Goal: Task Accomplishment & Management: Use online tool/utility

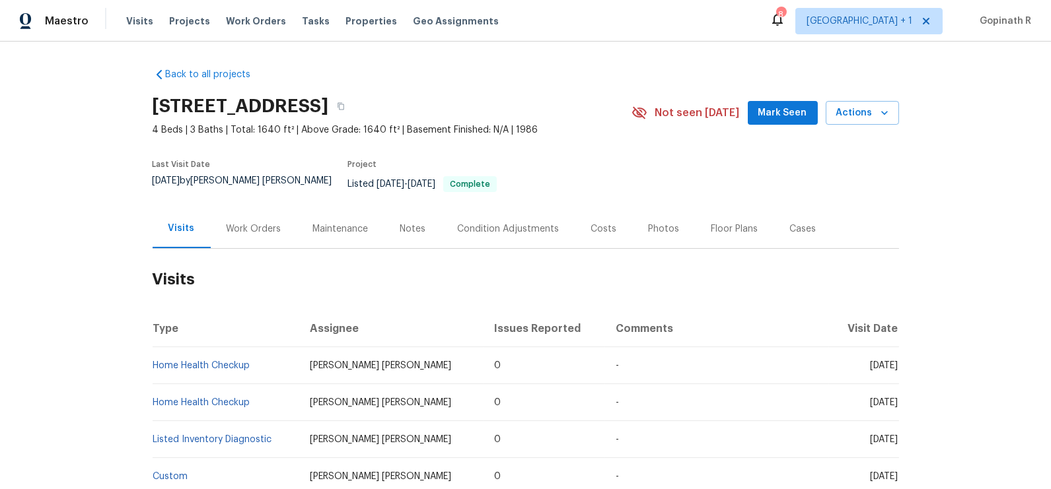
click at [243, 223] on div "Work Orders" at bounding box center [254, 229] width 55 height 13
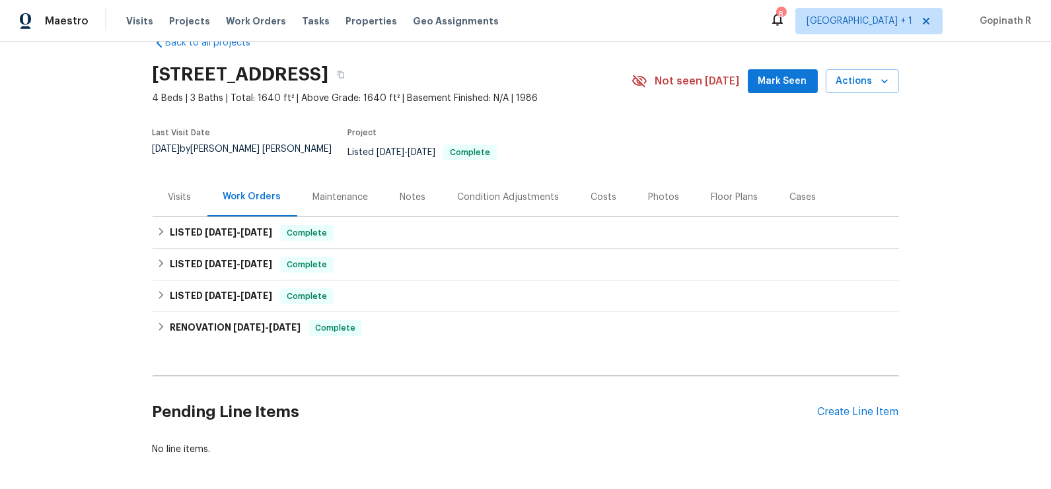
scroll to position [63, 0]
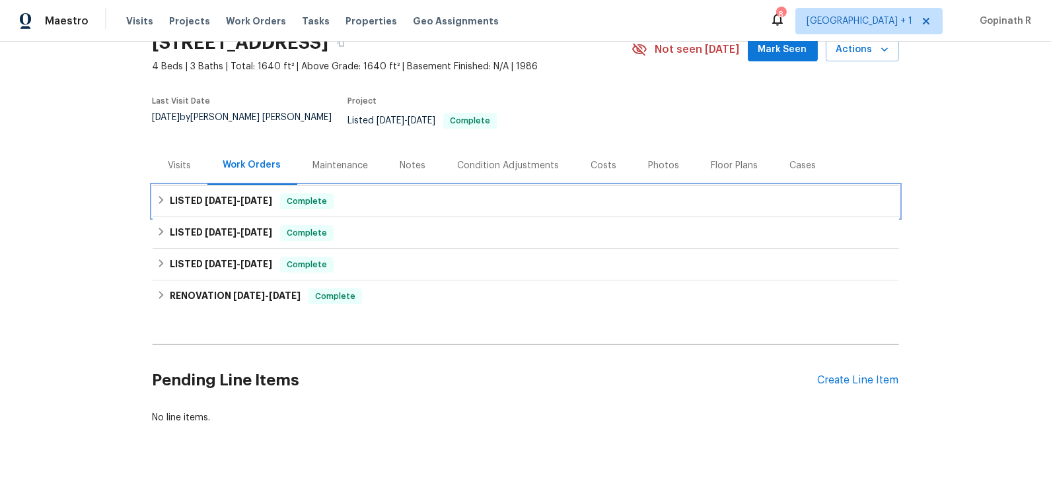
click at [345, 195] on div "LISTED [DATE] - [DATE] Complete" at bounding box center [526, 202] width 738 height 16
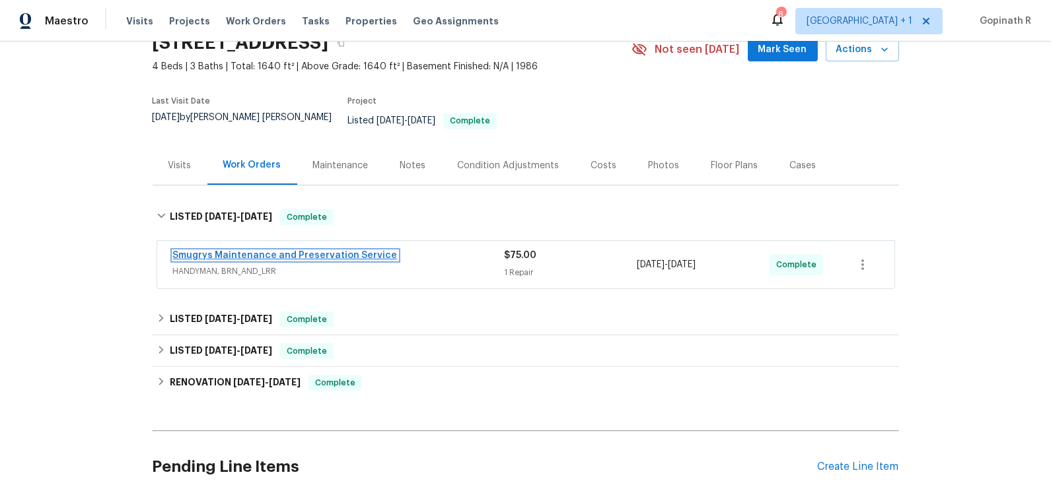
click at [320, 251] on link "Smugrys Maintenance and Preservation Service" at bounding box center [285, 255] width 225 height 9
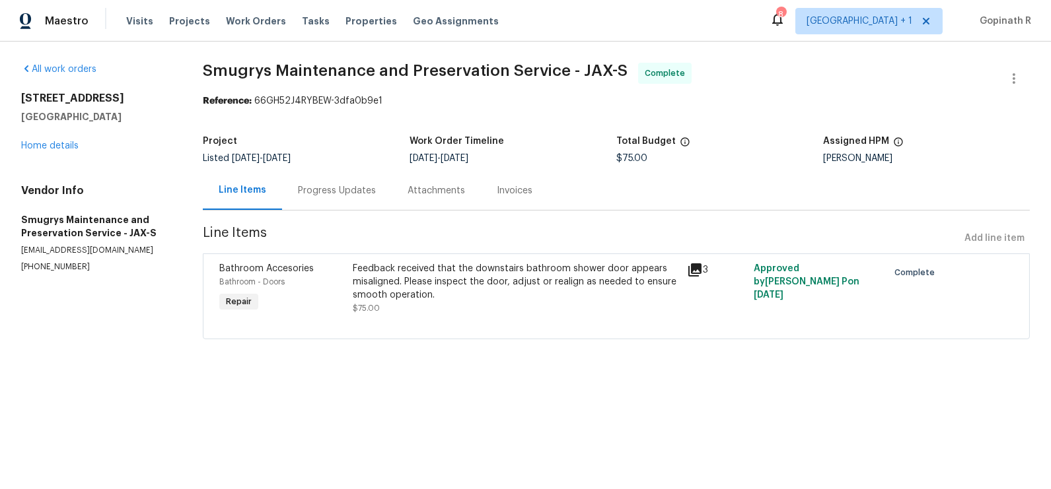
click at [316, 197] on div "Progress Updates" at bounding box center [337, 190] width 78 height 13
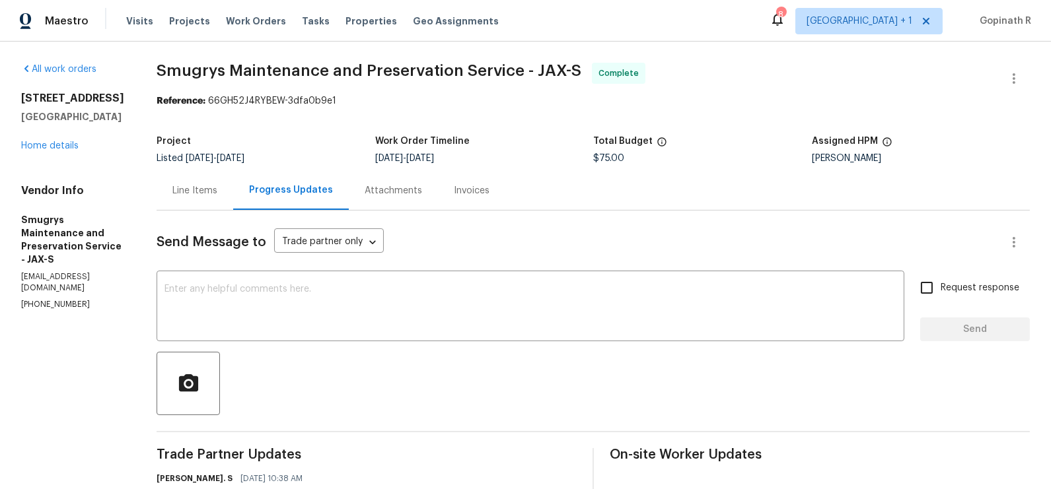
click at [182, 202] on div "Line Items" at bounding box center [195, 190] width 77 height 39
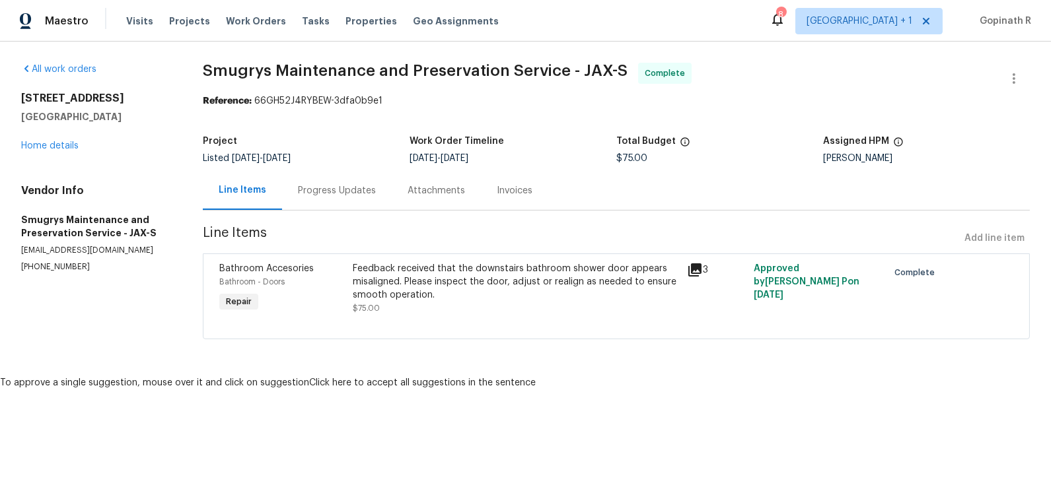
click at [380, 283] on div "Feedback received that the downstairs bathroom shower door appears misaligned. …" at bounding box center [516, 282] width 326 height 40
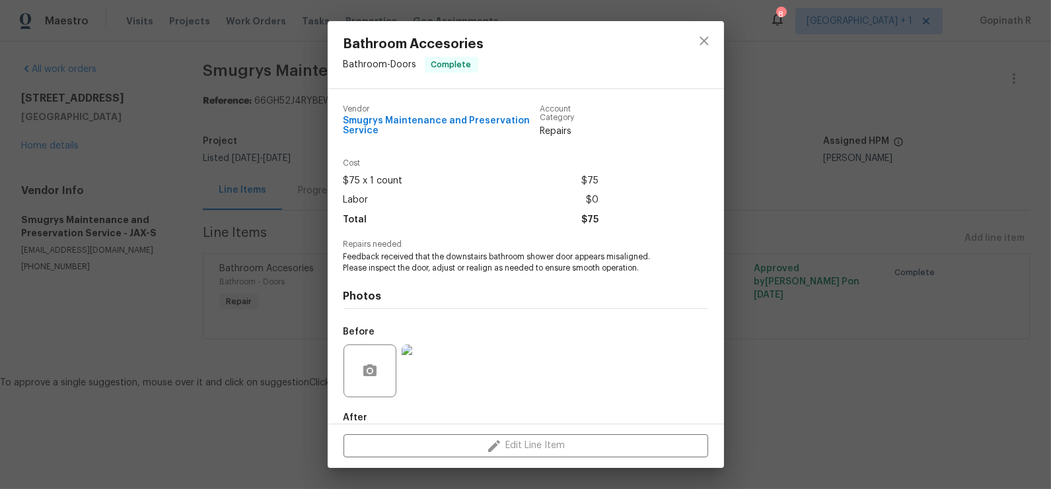
scroll to position [73, 0]
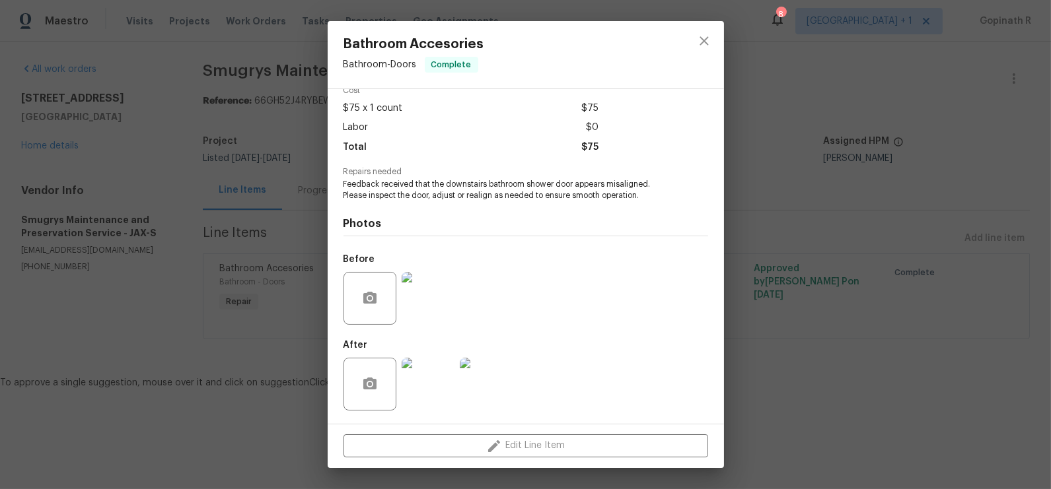
click at [434, 384] on img at bounding box center [428, 384] width 53 height 53
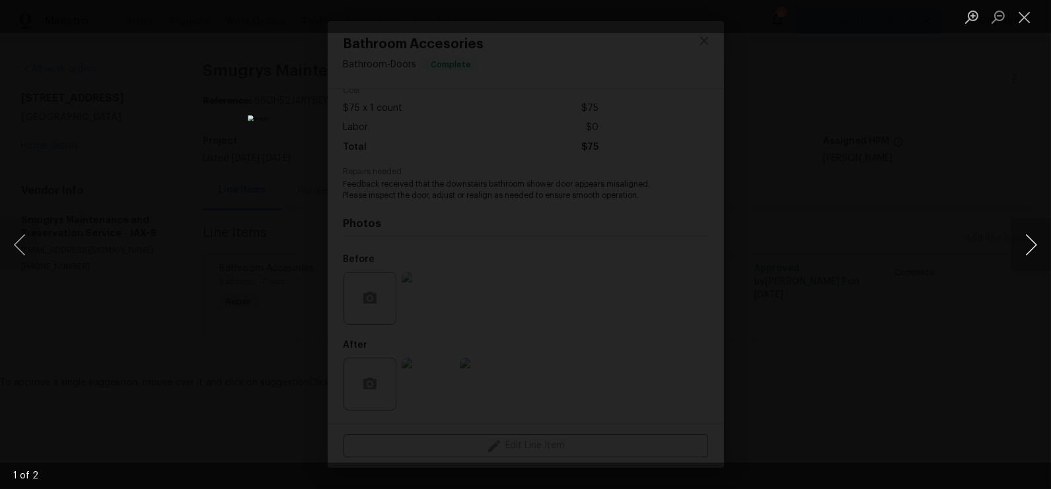
click at [1024, 250] on button "Next image" at bounding box center [1031, 245] width 40 height 53
click at [24, 246] on button "Previous image" at bounding box center [20, 245] width 40 height 53
click at [1026, 248] on button "Next image" at bounding box center [1031, 245] width 40 height 53
click at [21, 239] on button "Previous image" at bounding box center [20, 245] width 40 height 53
click at [1030, 240] on button "Next image" at bounding box center [1031, 245] width 40 height 53
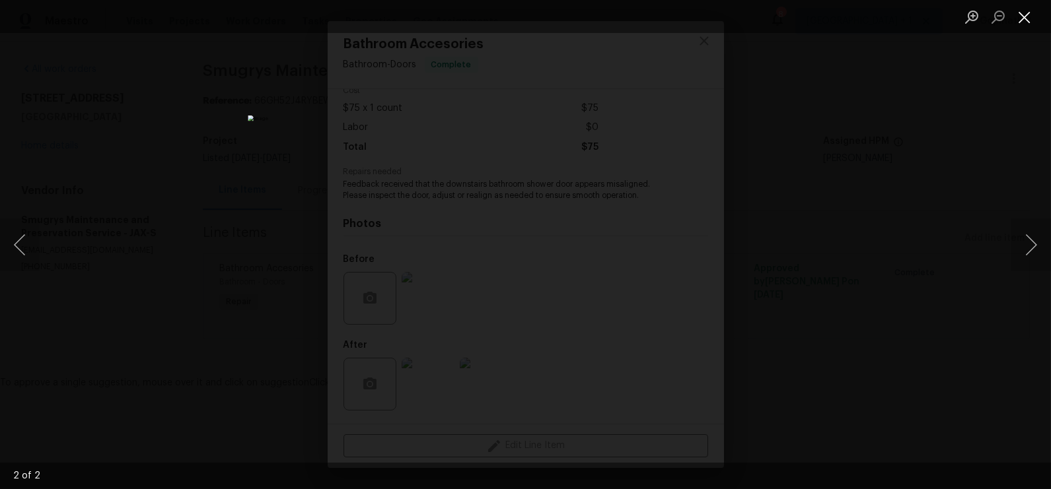
click at [1026, 13] on button "Close lightbox" at bounding box center [1024, 16] width 26 height 23
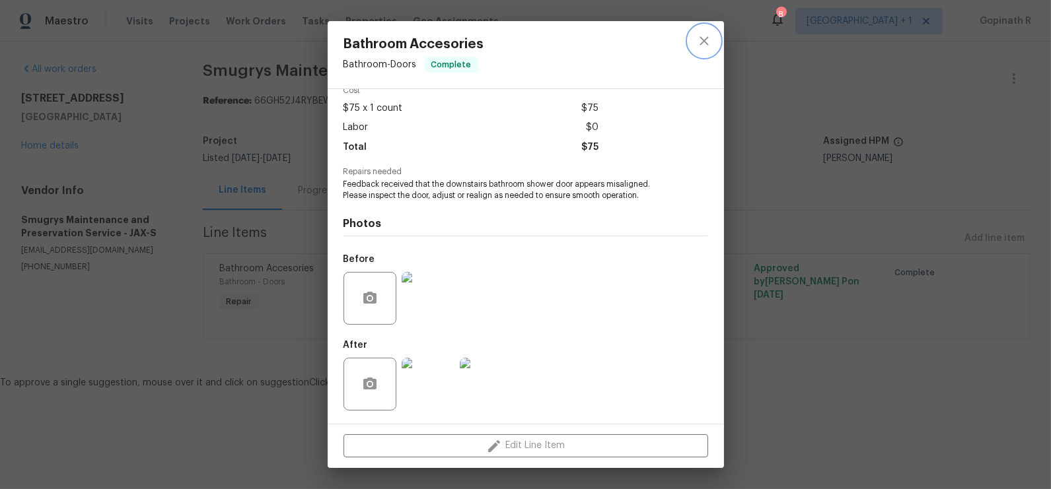
click at [707, 42] on icon "close" at bounding box center [704, 41] width 16 height 16
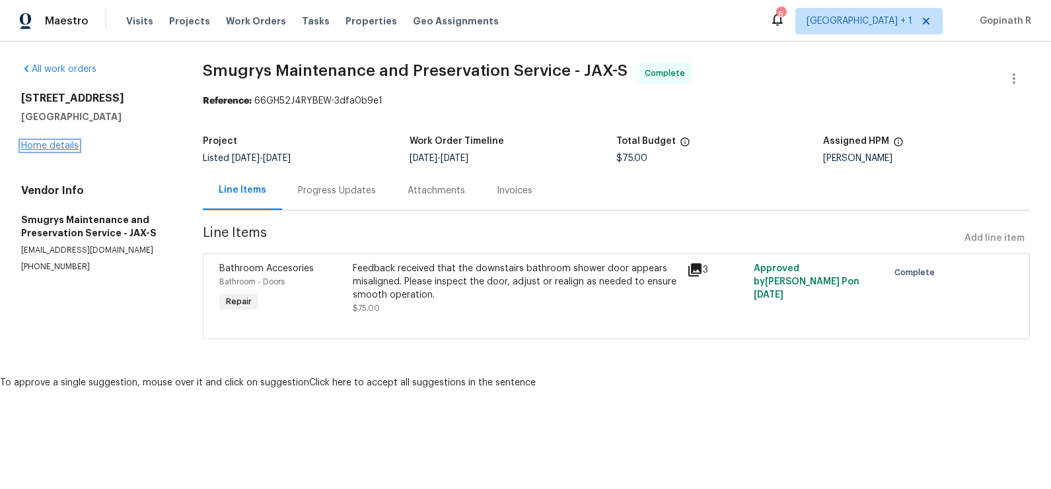
click at [61, 147] on link "Home details" at bounding box center [49, 145] width 57 height 9
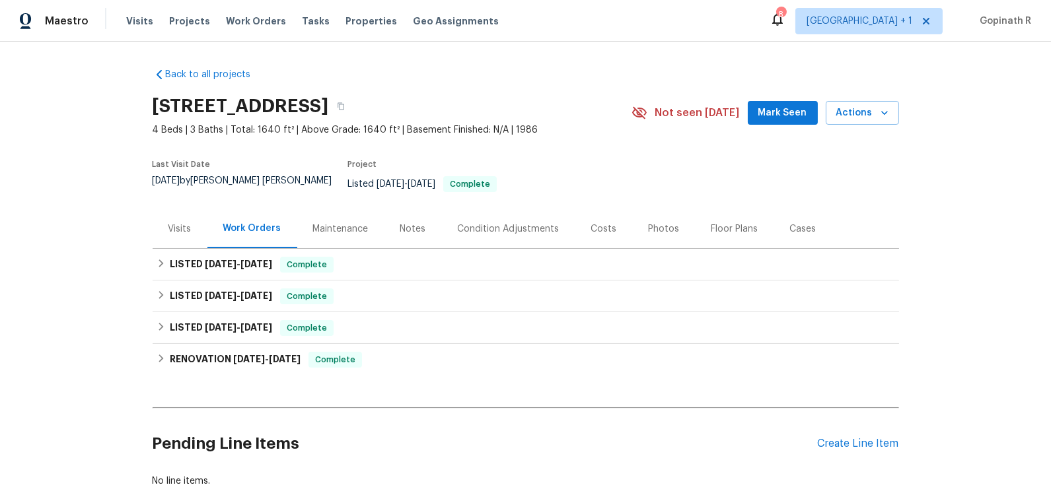
click at [794, 223] on div "Cases" at bounding box center [803, 229] width 26 height 13
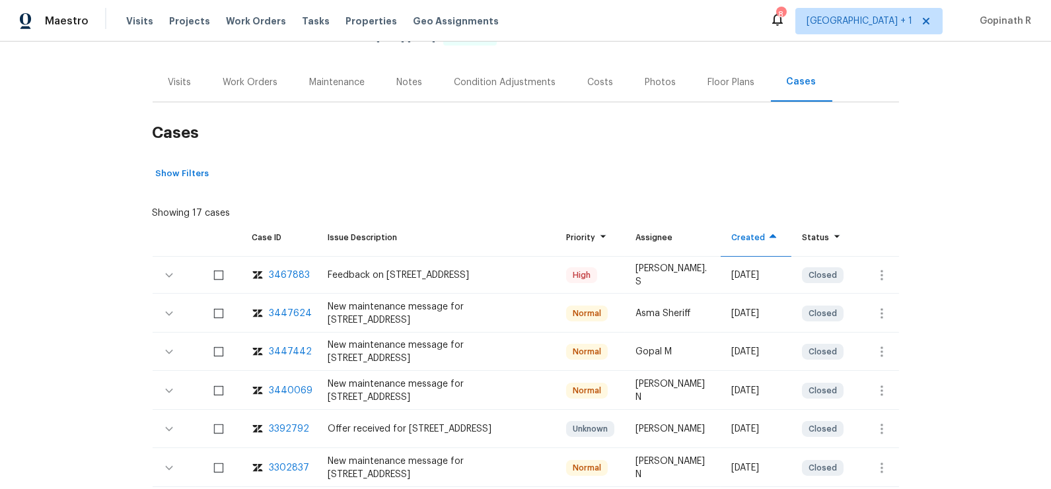
scroll to position [153, 0]
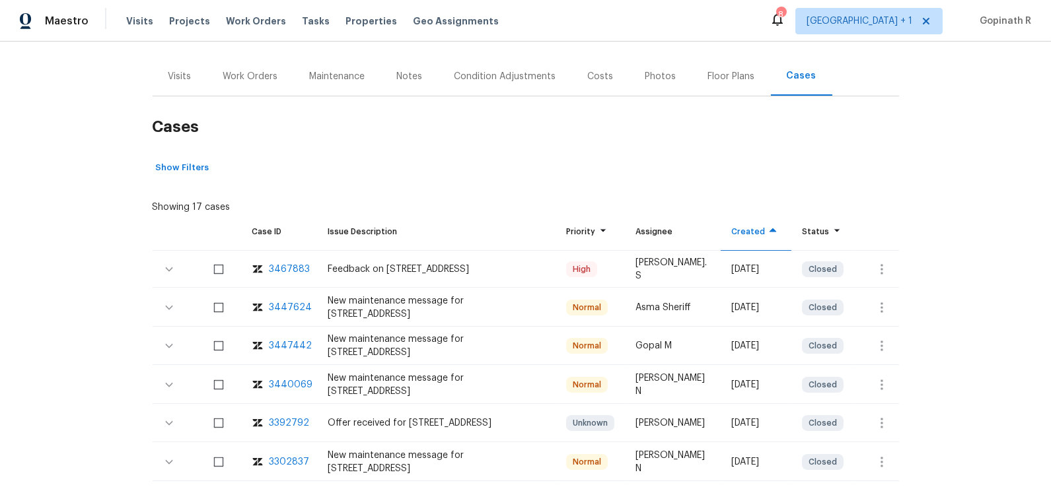
click at [260, 70] on div "Work Orders" at bounding box center [250, 76] width 55 height 13
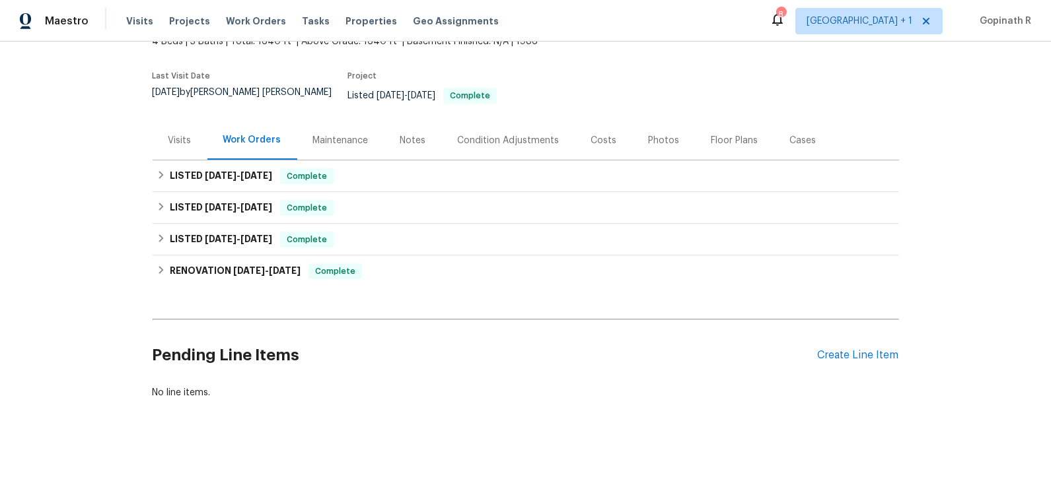
scroll to position [78, 0]
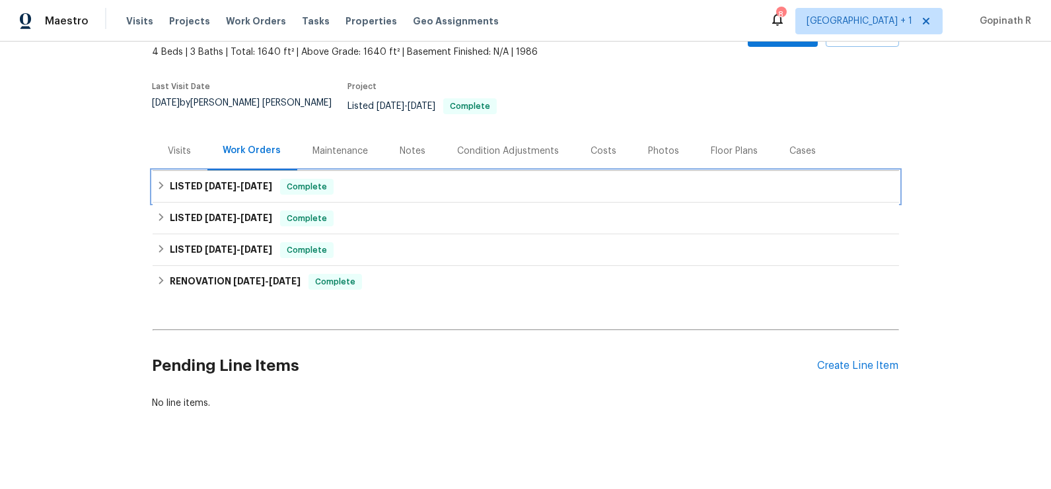
click at [271, 182] on span "[DATE]" at bounding box center [256, 186] width 32 height 9
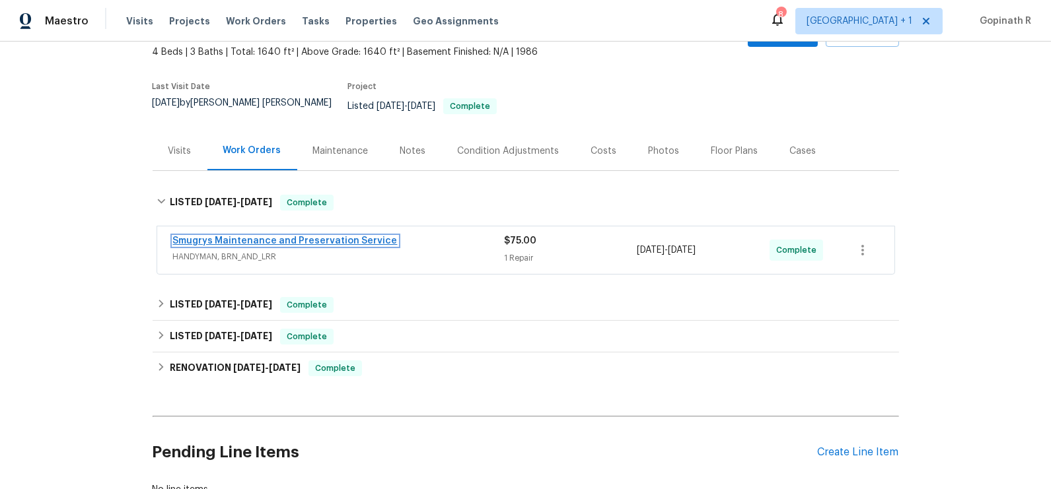
click at [317, 236] on link "Smugrys Maintenance and Preservation Service" at bounding box center [285, 240] width 225 height 9
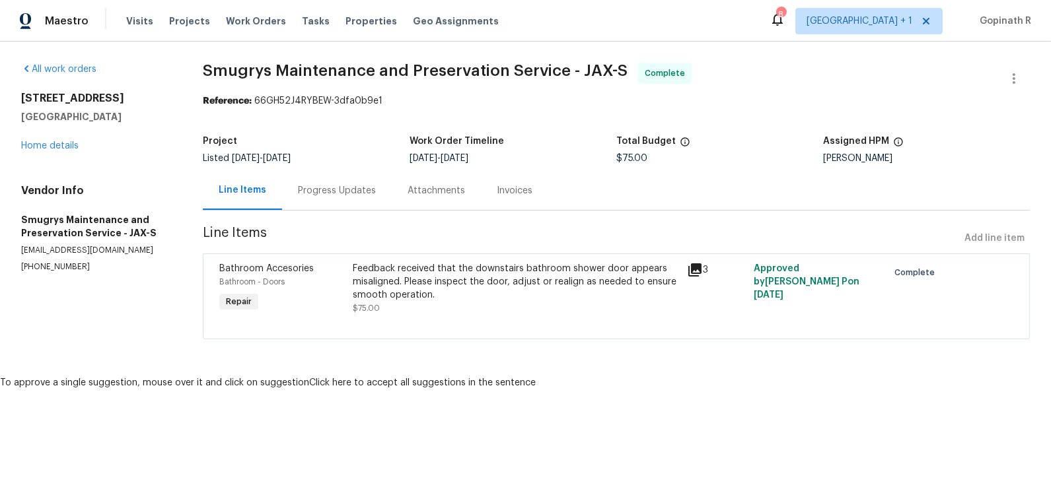
click at [345, 196] on div "Progress Updates" at bounding box center [337, 190] width 78 height 13
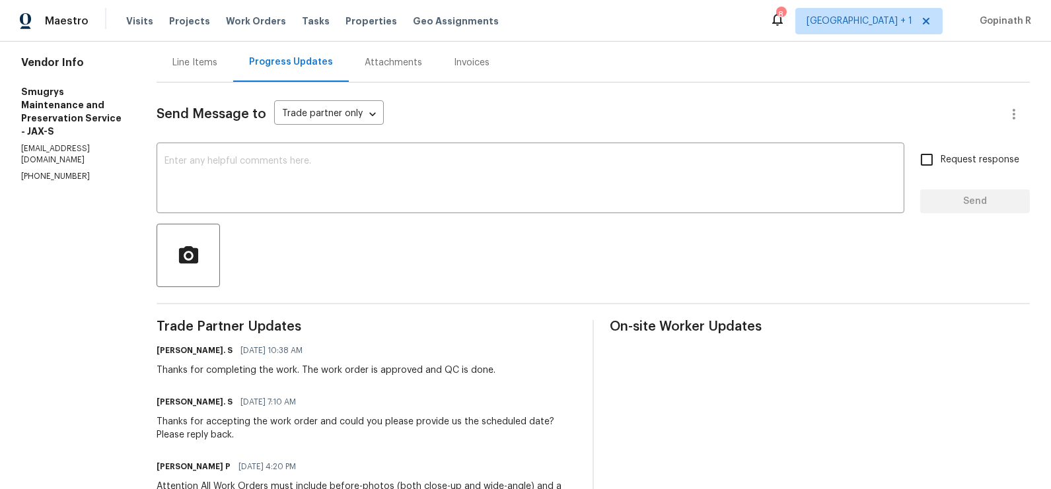
scroll to position [299, 0]
